Goal: Task Accomplishment & Management: Manage account settings

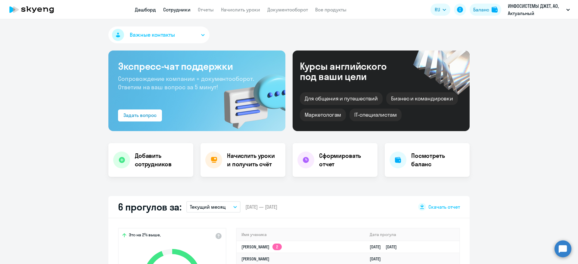
click at [184, 11] on link "Сотрудники" at bounding box center [176, 10] width 27 height 6
select select "30"
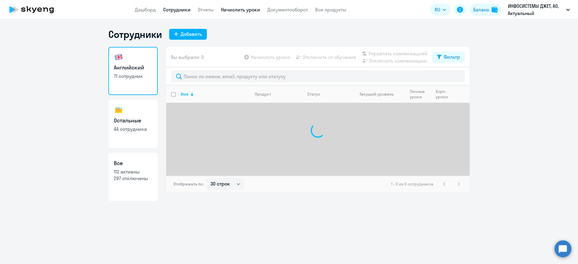
click at [246, 9] on link "Начислить уроки" at bounding box center [240, 10] width 39 height 6
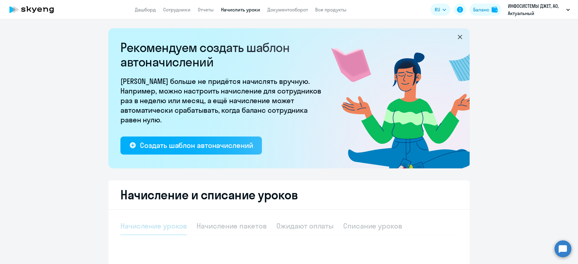
select select "10"
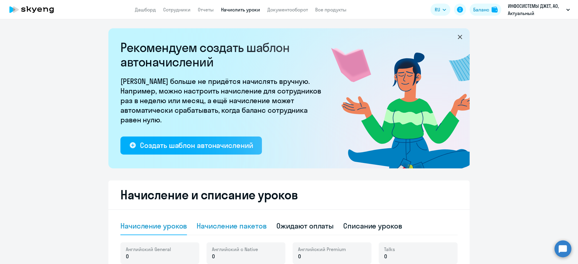
click at [242, 226] on div "Начисление пакетов" at bounding box center [232, 226] width 70 height 10
select select "10"
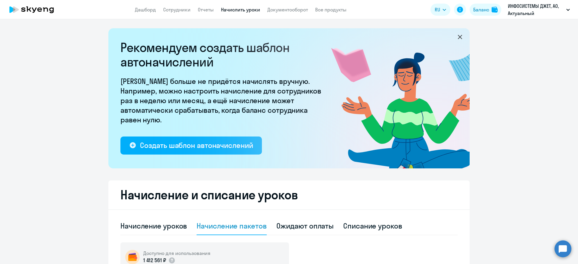
scroll to position [135, 0]
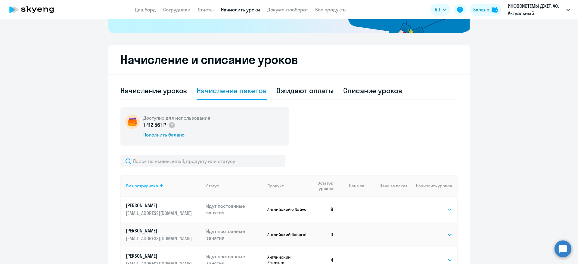
click at [446, 213] on select "Выбрать 4 8 16 32 64 128" at bounding box center [440, 209] width 25 height 7
select select "4"
click at [428, 206] on select "Выбрать 4 8 16 32 64 128" at bounding box center [440, 209] width 25 height 7
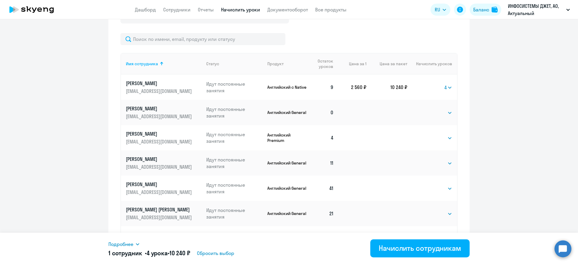
scroll to position [271, 0]
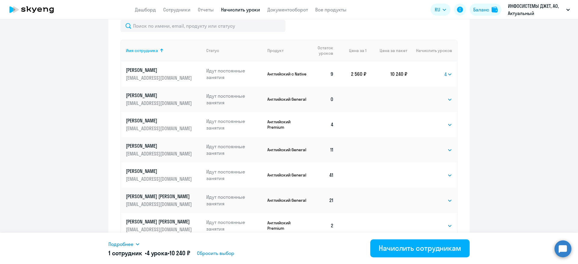
click at [223, 256] on span "Сбросить выбор" at bounding box center [215, 253] width 37 height 7
select select
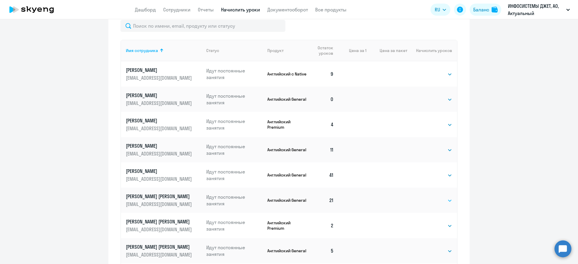
click at [440, 204] on select "Выбрать 4 8 16 32 64 128" at bounding box center [440, 200] width 25 height 7
select select "4"
click at [428, 197] on select "Выбрать 4 8 16 32 64 128" at bounding box center [440, 200] width 25 height 7
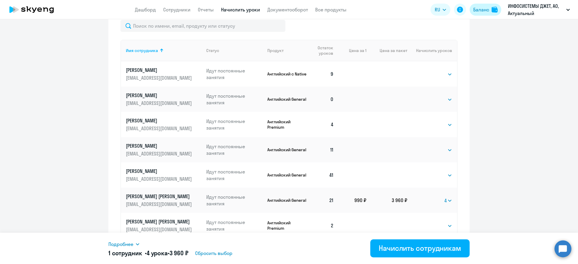
click at [484, 8] on div "Баланс" at bounding box center [481, 9] width 16 height 7
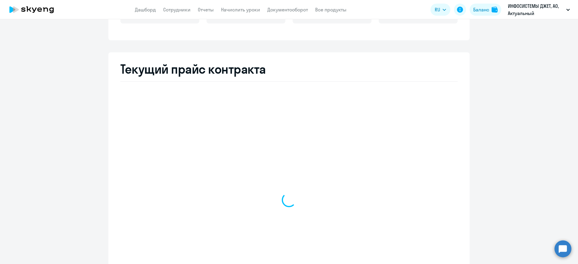
scroll to position [198, 0]
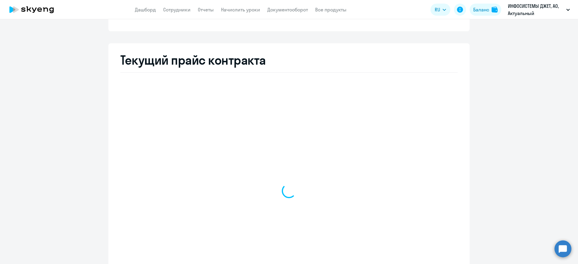
select select "english_adult_not_native_speaker"
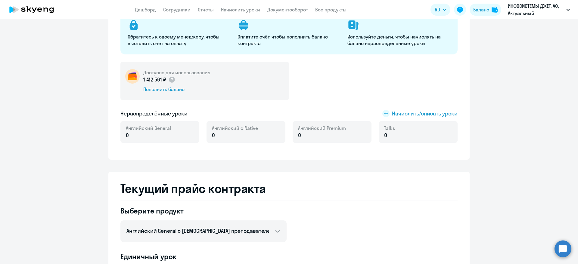
scroll to position [17, 0]
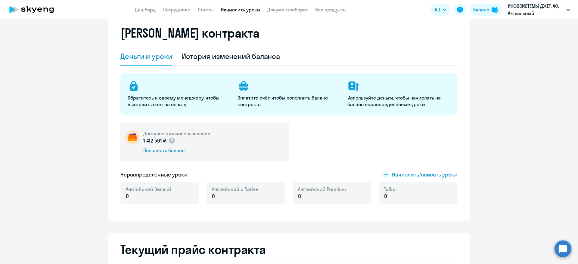
click at [235, 10] on link "Начислить уроки" at bounding box center [240, 10] width 39 height 6
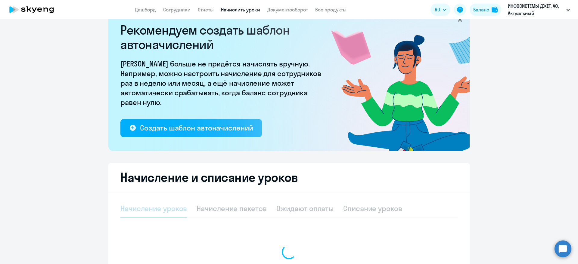
select select "10"
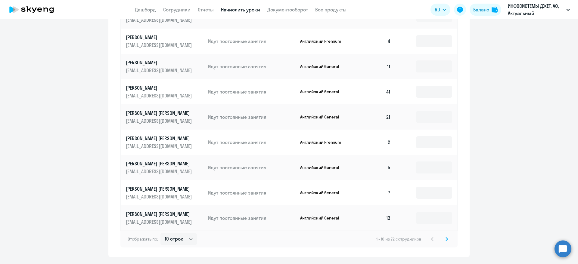
scroll to position [334, 0]
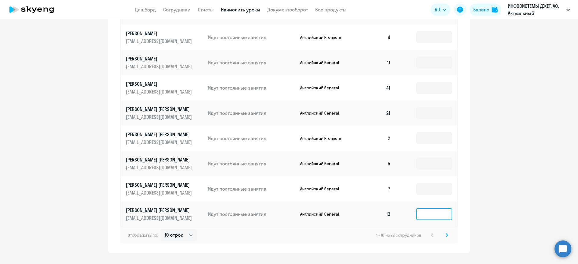
click at [423, 215] on input at bounding box center [434, 214] width 36 height 12
type input "4"
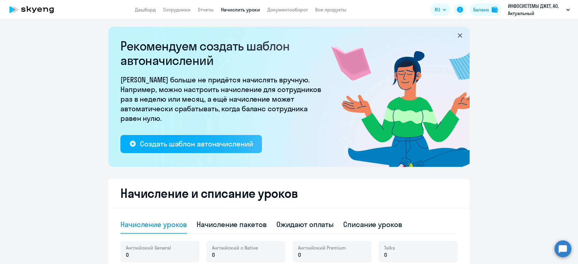
scroll to position [0, 0]
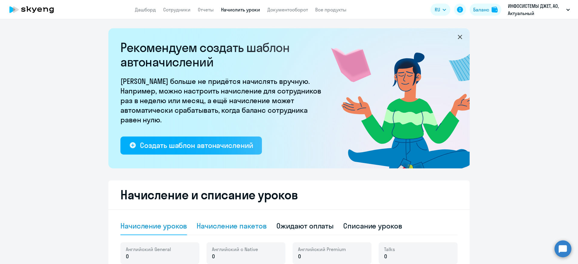
click at [226, 225] on div "Начисление пакетов" at bounding box center [232, 226] width 70 height 10
select select "10"
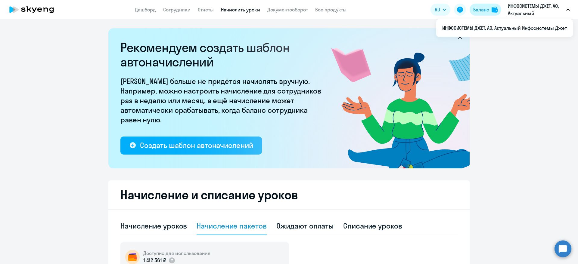
click at [477, 8] on div "Баланс" at bounding box center [481, 9] width 16 height 7
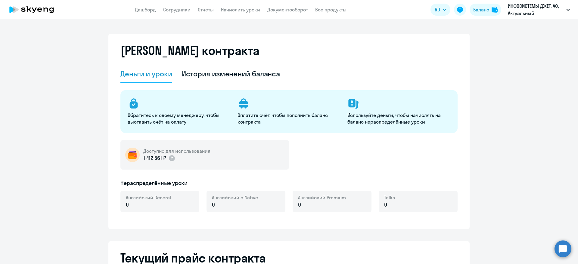
select select "english_adult_not_native_speaker"
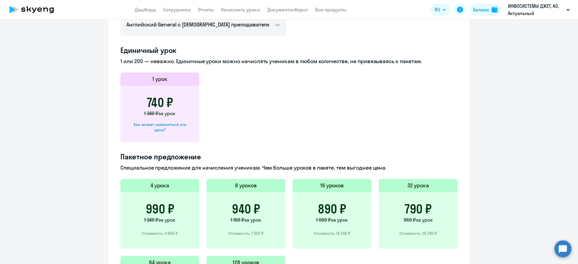
scroll to position [271, 0]
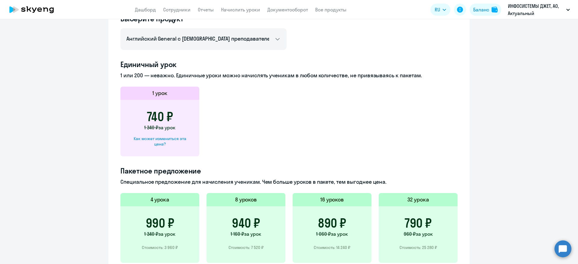
click at [159, 107] on div "740 ₽ 1 340 ₽ за урок Как может измениться эта цена?" at bounding box center [159, 128] width 79 height 57
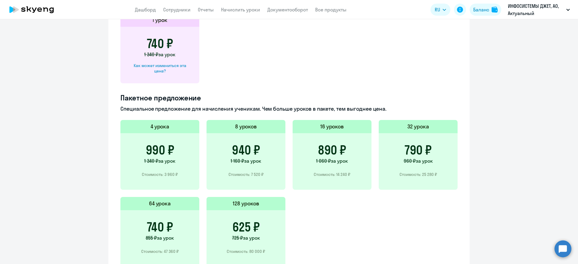
scroll to position [294, 0]
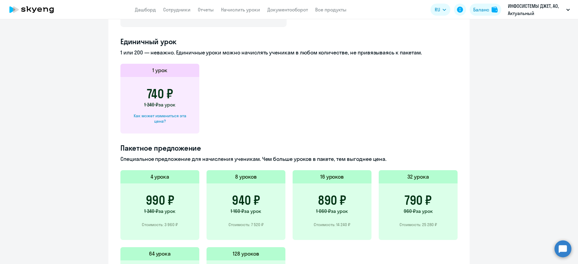
click at [161, 94] on h3 "740 ₽" at bounding box center [160, 94] width 26 height 14
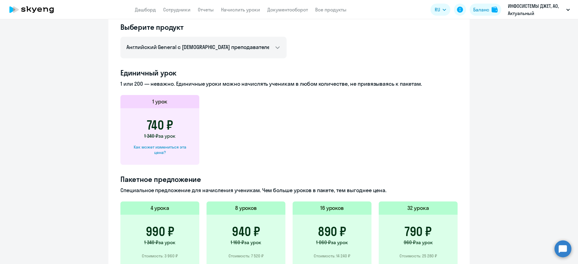
scroll to position [204, 0]
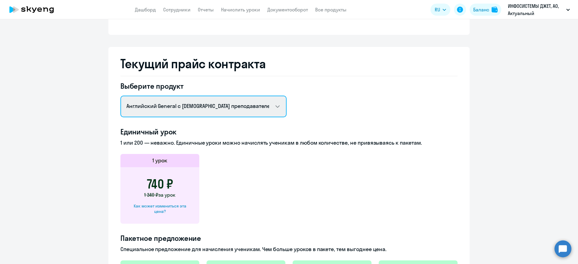
click at [216, 105] on select "Английский General с [DEMOGRAPHIC_DATA] преподавателем Английский General с [DE…" at bounding box center [203, 107] width 166 height 22
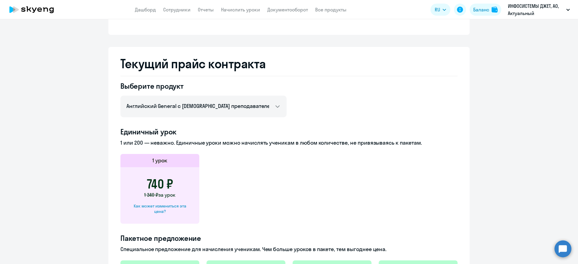
click at [367, 88] on div "Выберите продукт Английский General с [DEMOGRAPHIC_DATA] преподавателем Английс…" at bounding box center [288, 248] width 337 height 334
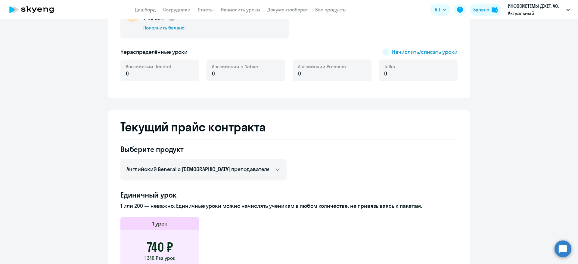
scroll to position [113, 0]
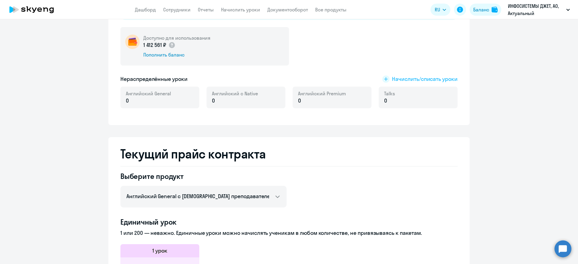
click at [414, 78] on span "Начислить/списать уроки" at bounding box center [425, 79] width 66 height 8
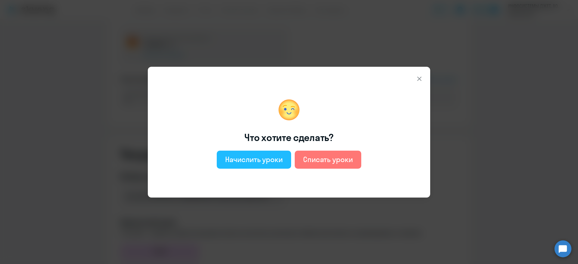
click at [272, 158] on div "Начислить уроки" at bounding box center [254, 160] width 58 height 10
select select "english_adult_not_native_speaker"
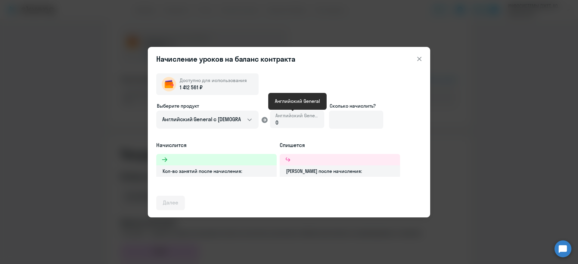
click at [294, 118] on span "Английский General" at bounding box center [296, 115] width 43 height 7
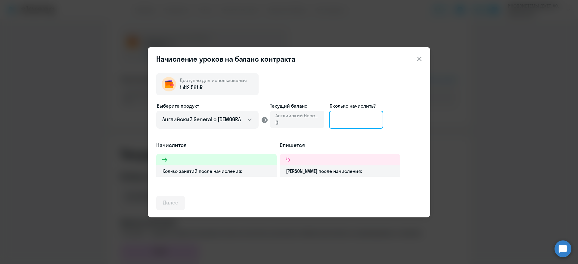
click at [343, 118] on input at bounding box center [356, 120] width 54 height 18
type input "4"
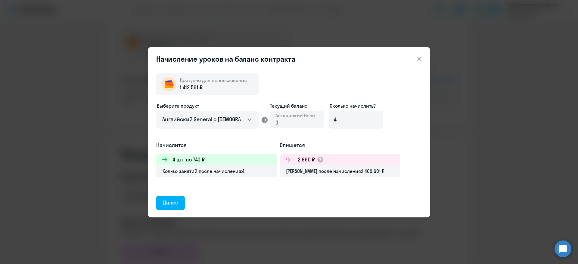
click at [421, 61] on icon at bounding box center [419, 59] width 4 height 4
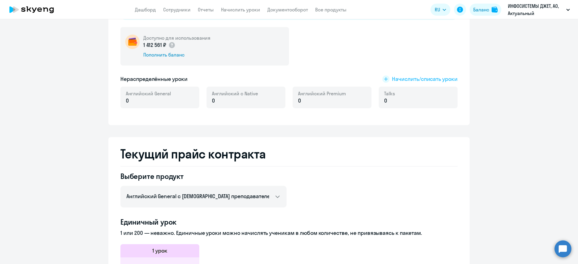
scroll to position [23, 0]
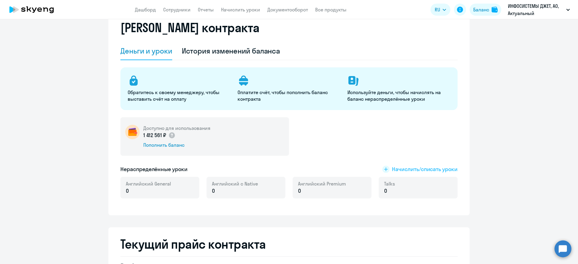
click at [403, 169] on span "Начислить/списать уроки" at bounding box center [425, 170] width 66 height 8
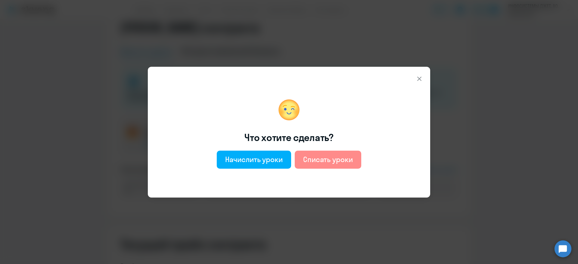
click at [342, 160] on div "Списать уроки" at bounding box center [328, 160] width 50 height 10
select select "english_adult_not_native_speaker"
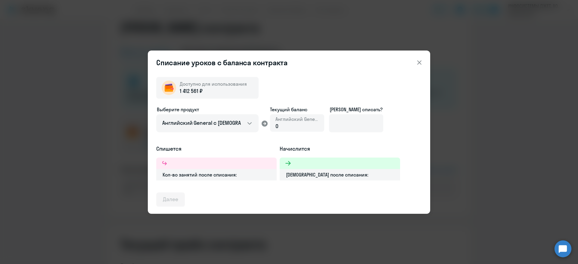
click at [422, 65] on icon at bounding box center [419, 62] width 7 height 7
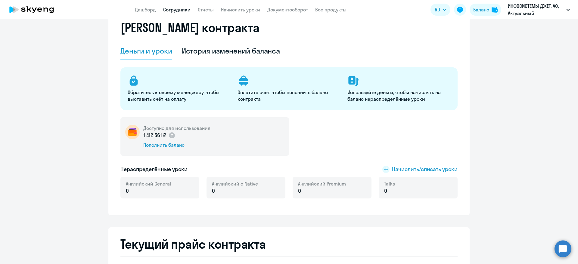
click at [180, 7] on link "Сотрудники" at bounding box center [176, 10] width 27 height 6
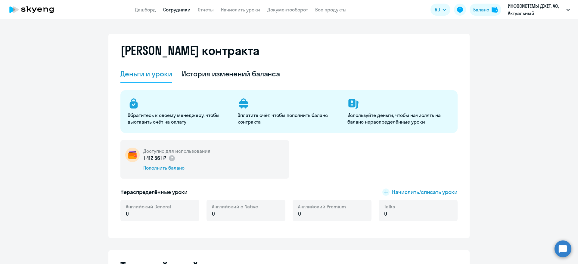
select select "30"
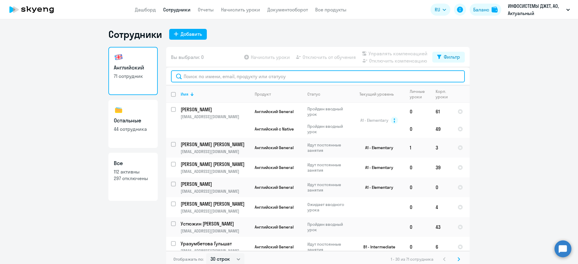
click at [226, 78] on input "text" at bounding box center [318, 76] width 294 height 12
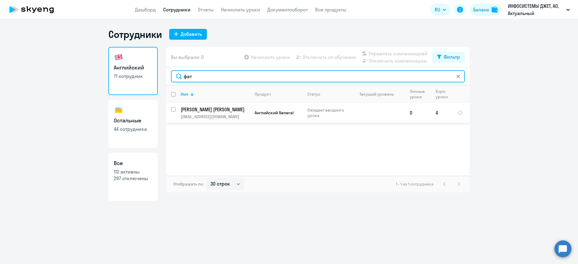
type input "фат"
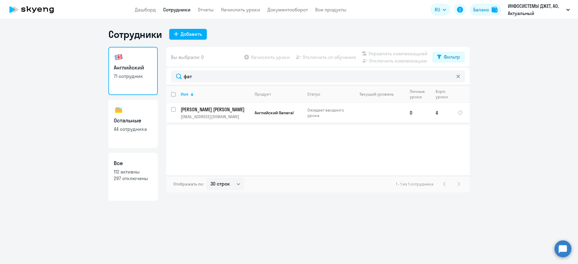
click at [173, 108] on input "select row 42361496" at bounding box center [177, 113] width 12 height 12
checkbox input "true"
click at [266, 55] on span "Начислить уроки" at bounding box center [270, 57] width 39 height 7
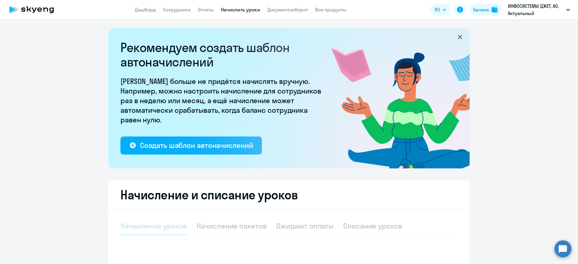
select select "10"
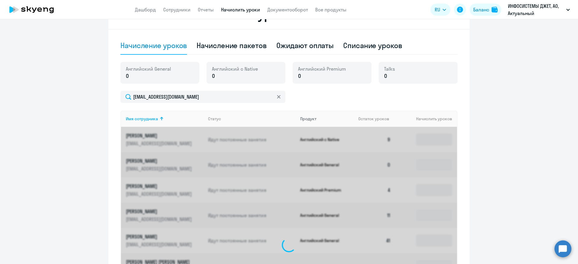
scroll to position [168, 0]
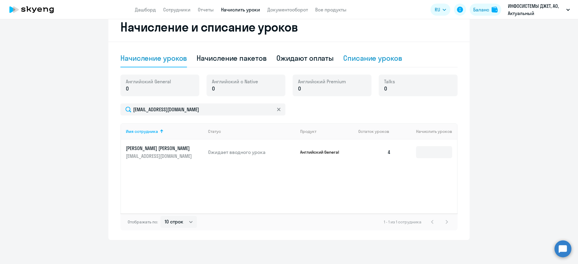
click at [381, 59] on div "Списание уроков" at bounding box center [372, 58] width 59 height 10
select select "10"
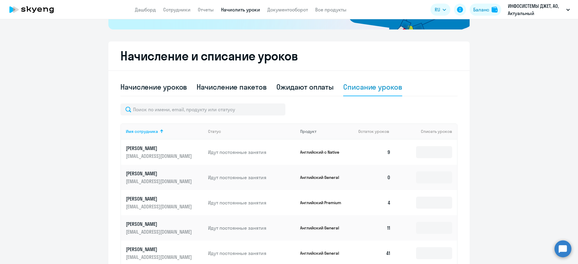
scroll to position [181, 0]
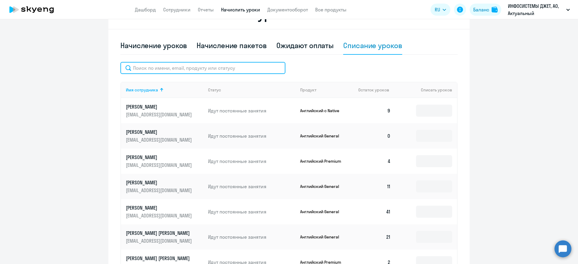
click at [147, 67] on input "text" at bounding box center [202, 68] width 165 height 12
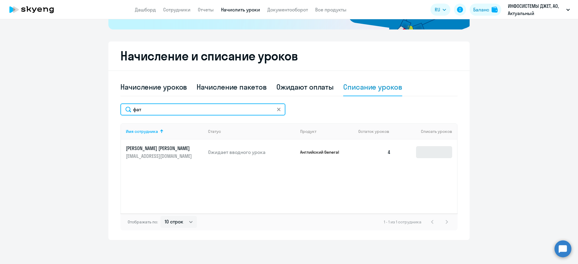
type input "фат"
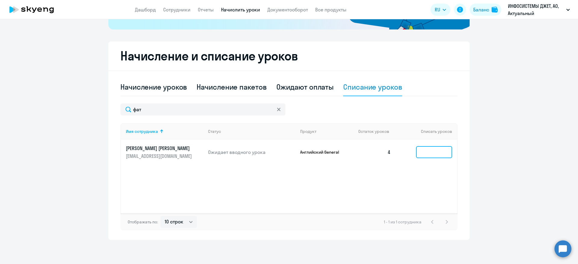
click at [427, 153] on input at bounding box center [434, 152] width 36 height 12
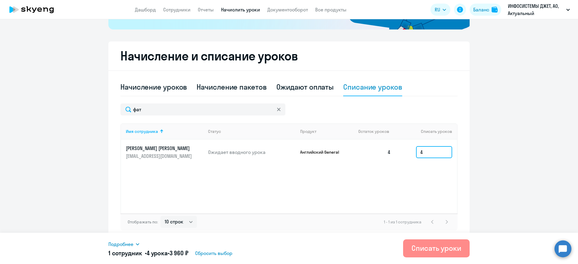
type input "4"
click at [441, 248] on div "Списать уроки" at bounding box center [437, 249] width 50 height 10
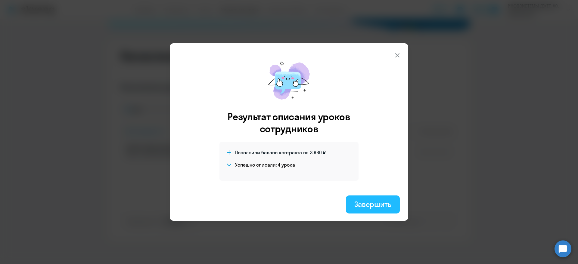
click at [373, 201] on div "Завершить" at bounding box center [372, 205] width 37 height 10
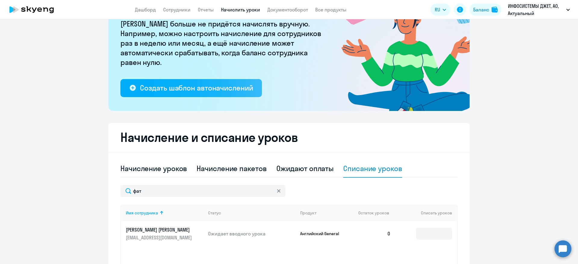
scroll to position [0, 0]
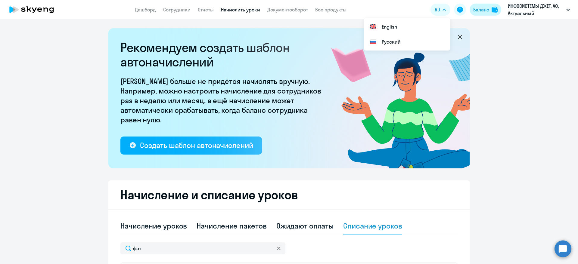
click at [482, 9] on div "Баланс" at bounding box center [481, 9] width 16 height 7
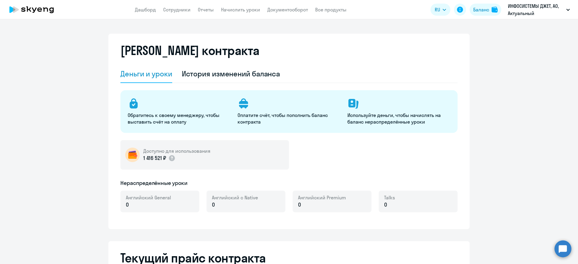
select select "english_adult_not_native_speaker"
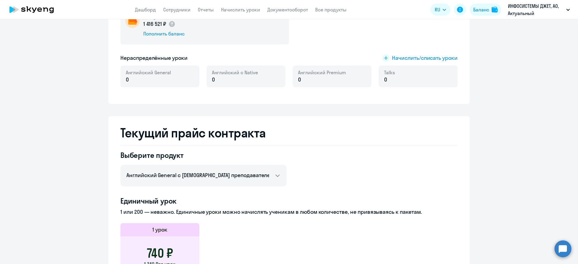
scroll to position [90, 0]
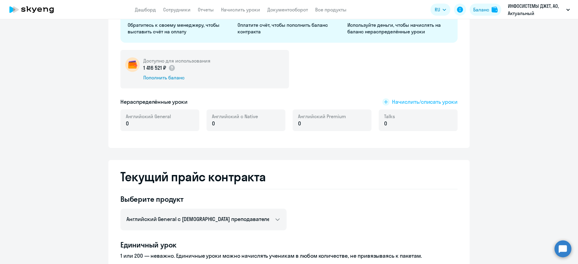
click at [399, 100] on span "Начислить/списать уроки" at bounding box center [425, 102] width 66 height 8
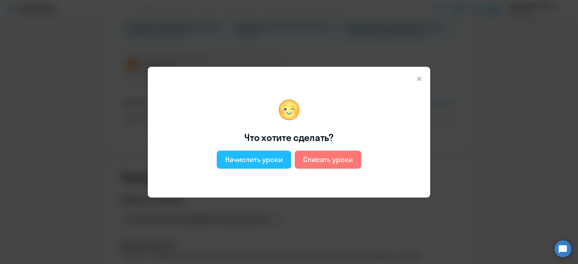
click at [254, 157] on div "Начислить уроки" at bounding box center [254, 160] width 58 height 10
select select "english_adult_not_native_speaker"
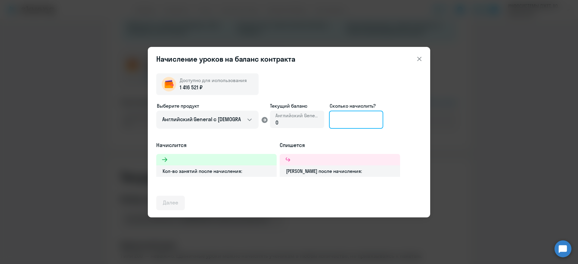
click at [356, 122] on input at bounding box center [356, 120] width 54 height 18
type input "4"
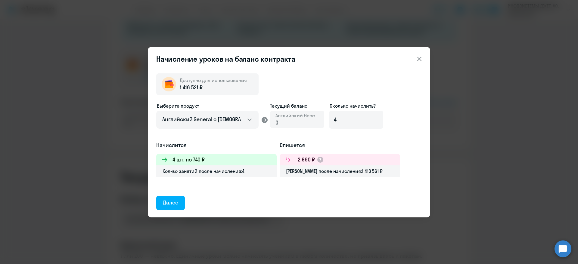
click at [175, 201] on div "Далее" at bounding box center [170, 203] width 15 height 8
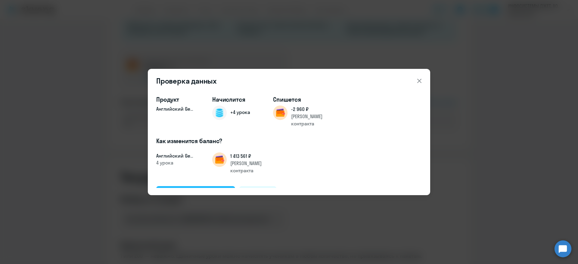
click at [207, 189] on div "Подтвердить и начислить" at bounding box center [196, 193] width 66 height 8
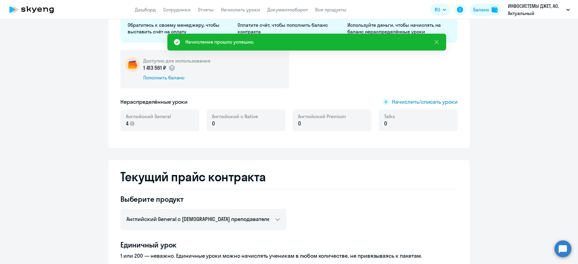
scroll to position [0, 0]
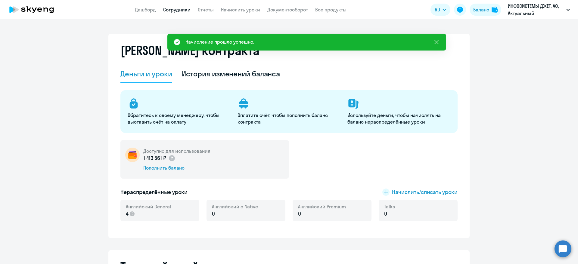
click at [175, 11] on link "Сотрудники" at bounding box center [176, 10] width 27 height 6
select select "30"
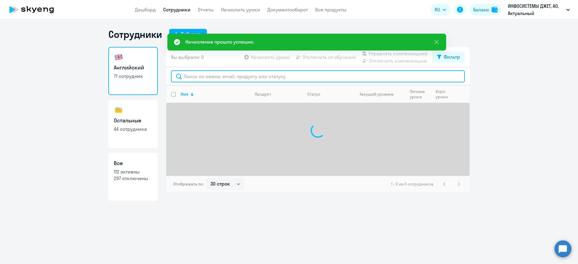
click at [212, 78] on input "text" at bounding box center [318, 76] width 294 height 12
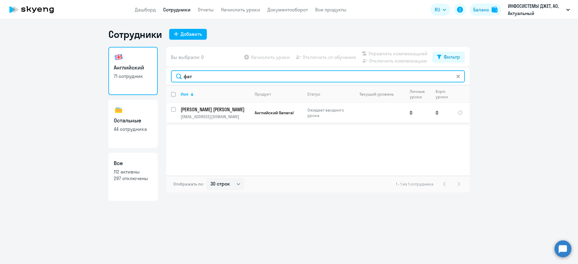
type input "фат"
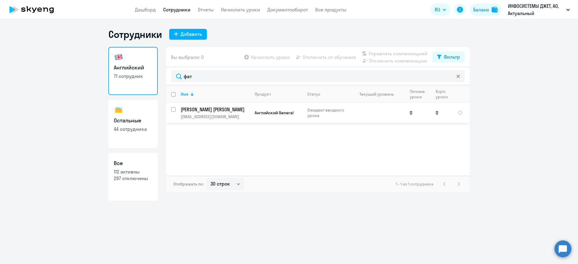
click at [171, 107] on input "select row 42361496" at bounding box center [177, 113] width 12 height 12
checkbox input "true"
click at [249, 58] on icon at bounding box center [246, 57] width 5 height 5
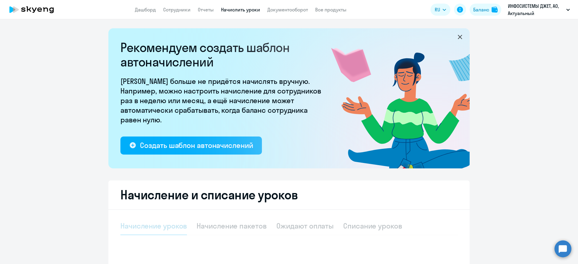
select select "10"
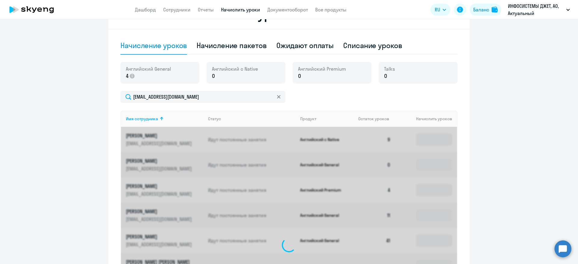
scroll to position [168, 0]
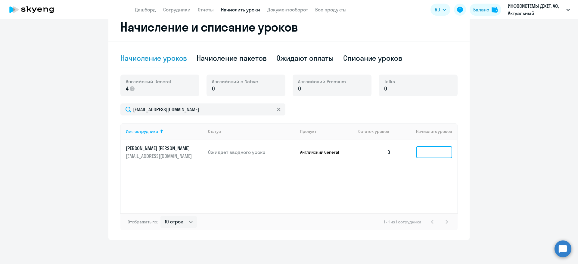
click at [436, 149] on input at bounding box center [434, 152] width 36 height 12
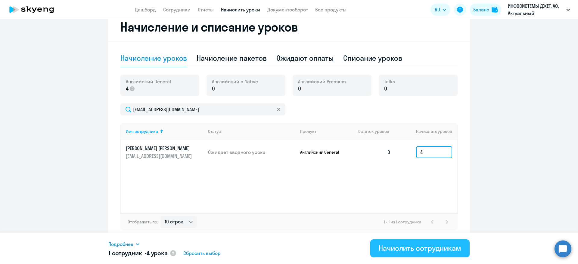
type input "4"
click at [406, 245] on div "Начислить сотрудникам" at bounding box center [420, 249] width 82 height 10
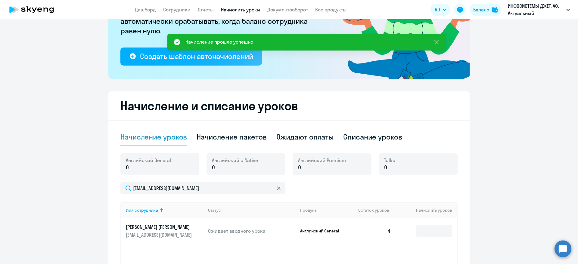
scroll to position [0, 0]
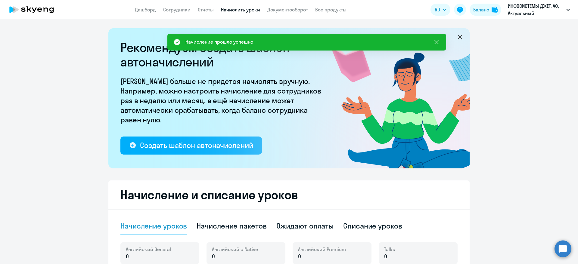
click at [495, 3] on app-header-actions "RU English Русский Баланс ИНФОСИСТЕМЫ ДЖЕТ, АО, Актуальный Инфосистемы Джет ИНФ…" at bounding box center [502, 9] width 142 height 14
click at [491, 7] on button "Баланс" at bounding box center [486, 10] width 32 height 12
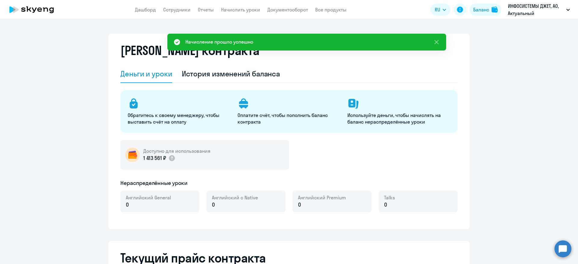
select select "english_adult_not_native_speaker"
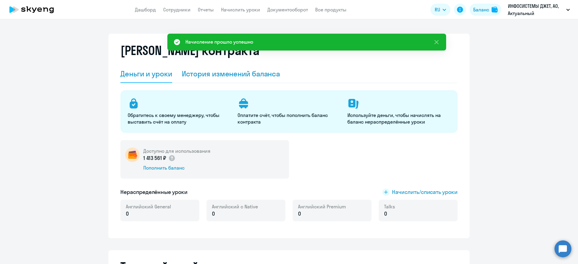
click at [239, 78] on div "История изменений баланса" at bounding box center [231, 74] width 98 height 10
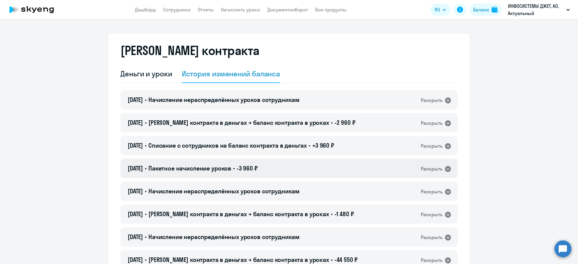
click at [437, 169] on div "Раскрыть" at bounding box center [432, 169] width 22 height 8
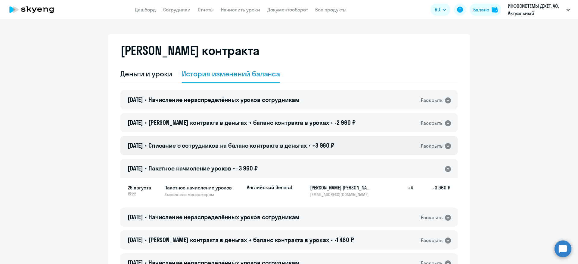
click at [437, 148] on div "Раскрыть" at bounding box center [432, 146] width 22 height 8
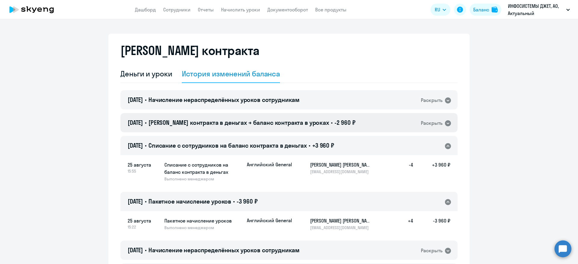
click at [436, 129] on div "[DATE] • Баланс контракта в деньгах → баланс контракта в уроках • -2 960 ₽ Раск…" at bounding box center [288, 122] width 337 height 19
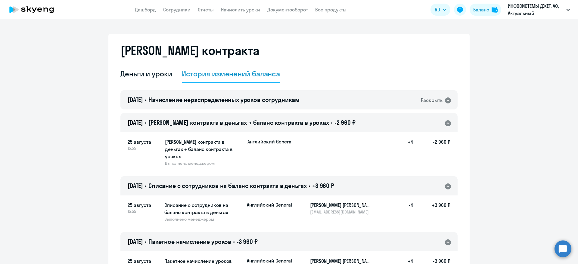
scroll to position [45, 0]
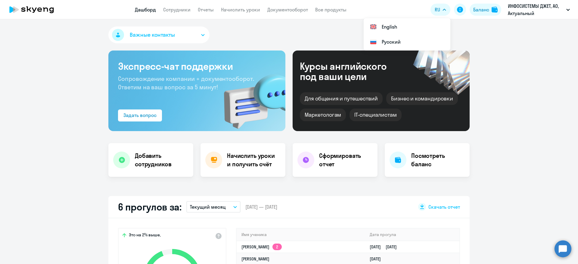
click at [298, 4] on app-header "Дашборд Сотрудники Отчеты Начислить уроки Документооборот Все продукты Дашборд …" at bounding box center [289, 9] width 578 height 19
click at [296, 11] on link "Документооборот" at bounding box center [287, 10] width 41 height 6
